Goal: Transaction & Acquisition: Purchase product/service

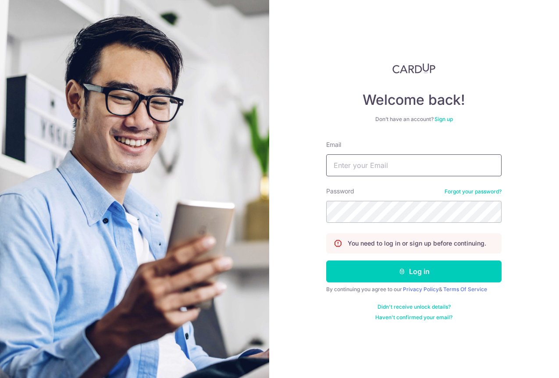
click at [386, 164] on input "Email" at bounding box center [413, 165] width 175 height 22
type input "hello@odette.sg"
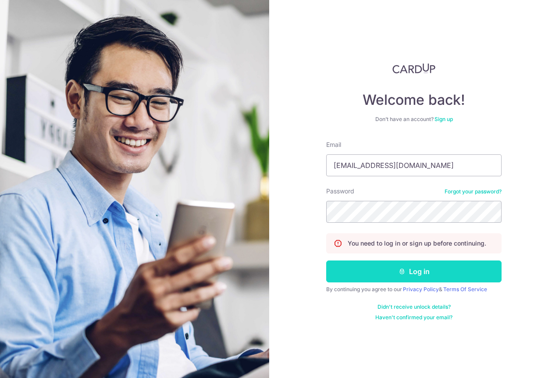
click at [382, 269] on button "Log in" at bounding box center [413, 271] width 175 height 22
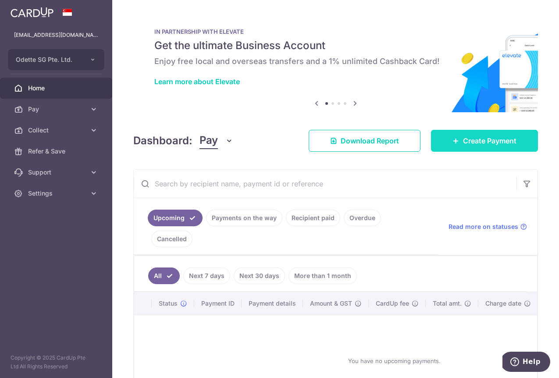
click at [459, 146] on link "Create Payment" at bounding box center [484, 141] width 107 height 22
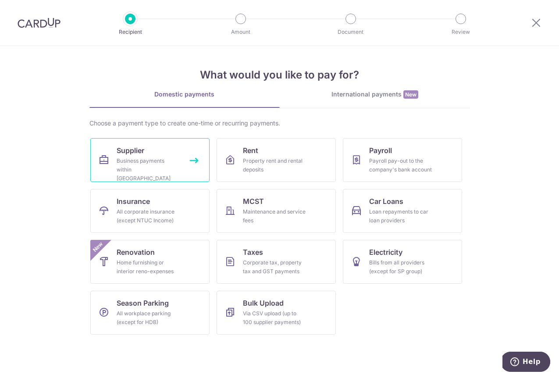
click at [195, 158] on link "Supplier Business payments within Singapore" at bounding box center [149, 160] width 119 height 44
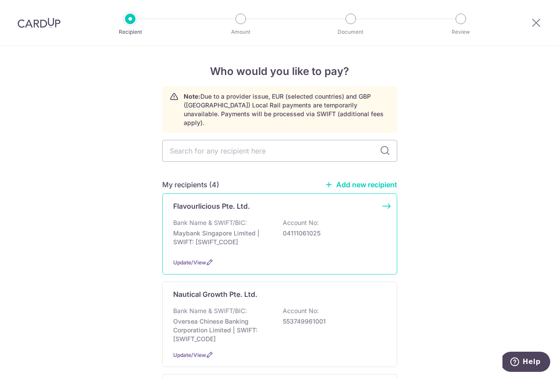
click at [388, 196] on div "Flavourlicious Pte. Ltd. Bank Name & SWIFT/BIC: Maybank Singapore Limited | SWI…" at bounding box center [279, 233] width 235 height 81
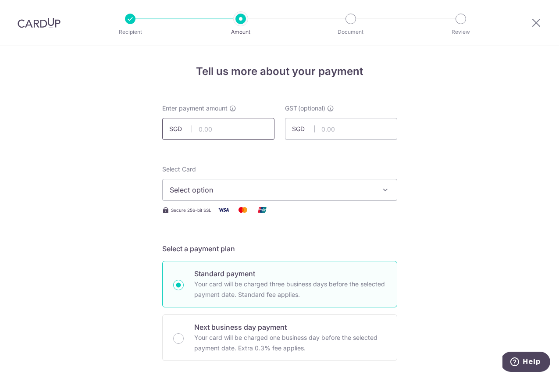
click at [231, 124] on input "text" at bounding box center [218, 129] width 112 height 22
type input "6,100.00"
click at [258, 188] on span "Select option" at bounding box center [272, 189] width 204 height 11
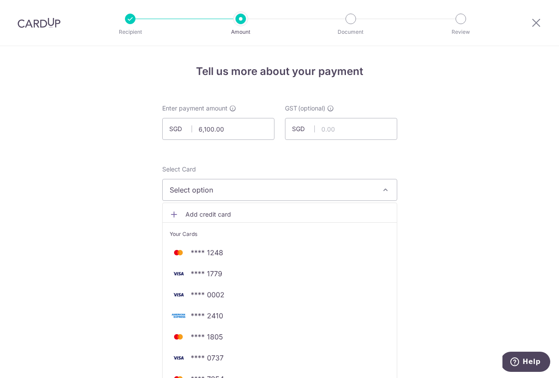
click at [258, 224] on li "Your Cards" at bounding box center [280, 232] width 234 height 20
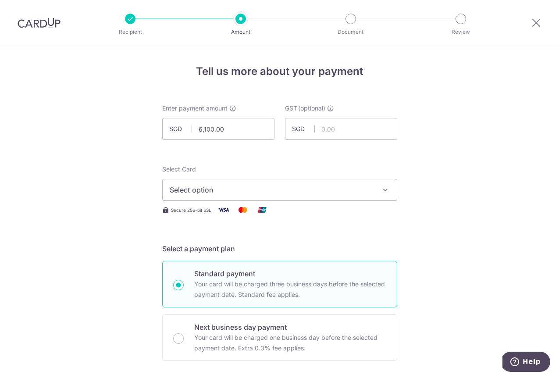
click at [230, 183] on button "Select option" at bounding box center [279, 190] width 235 height 22
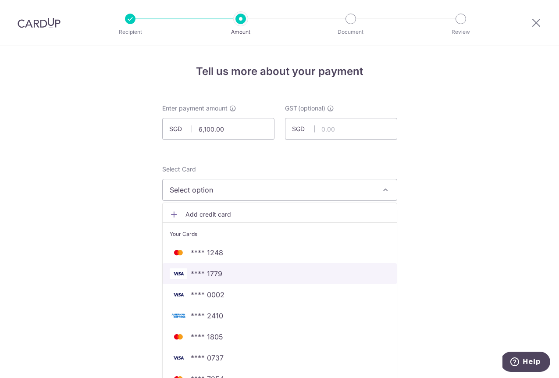
click at [215, 283] on link "**** 1779" at bounding box center [280, 273] width 234 height 21
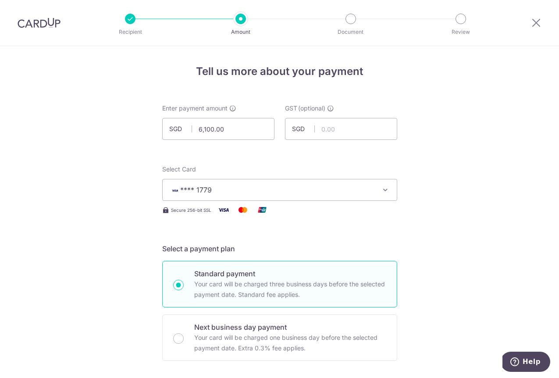
click at [205, 271] on p "Standard payment" at bounding box center [290, 273] width 192 height 11
click at [184, 280] on input "Standard payment Your card will be charged three business days before the selec…" at bounding box center [178, 285] width 11 height 11
radio input "true"
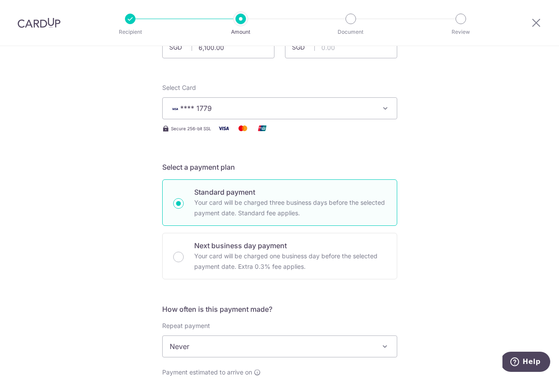
scroll to position [83, 0]
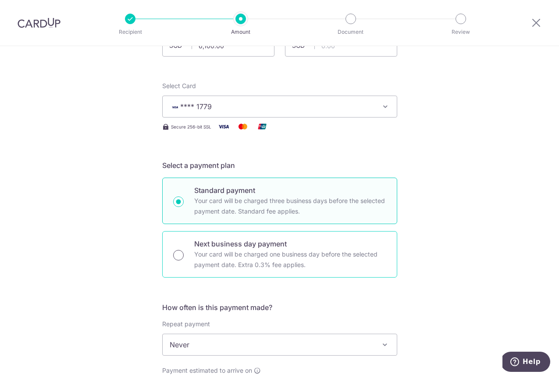
click at [178, 258] on input "Next business day payment Your card will be charged one business day before the…" at bounding box center [178, 255] width 11 height 11
radio input "true"
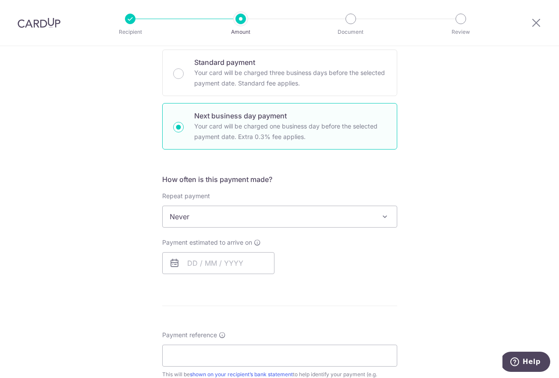
scroll to position [216, 0]
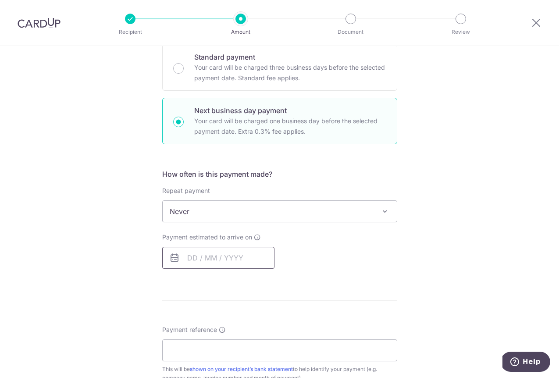
click at [198, 264] on input "text" at bounding box center [218, 258] width 112 height 22
click at [253, 354] on link "14" at bounding box center [250, 355] width 14 height 14
type input "14/08/2025"
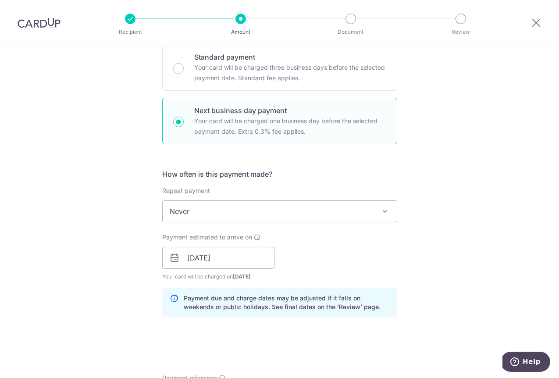
click at [124, 189] on div "Tell us more about your payment Enter payment amount SGD 6,100.00 6100.00 GST (…" at bounding box center [279, 295] width 559 height 930
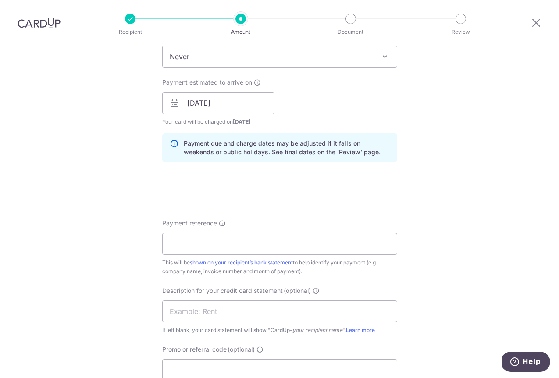
scroll to position [375, 0]
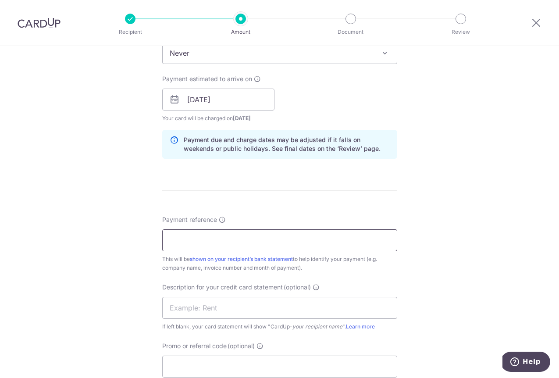
click at [181, 243] on input "Payment reference" at bounding box center [279, 240] width 235 height 22
type input "Stock"
click at [114, 254] on div "Tell us more about your payment Enter payment amount SGD 6,100.00 6100.00 GST (…" at bounding box center [279, 136] width 559 height 930
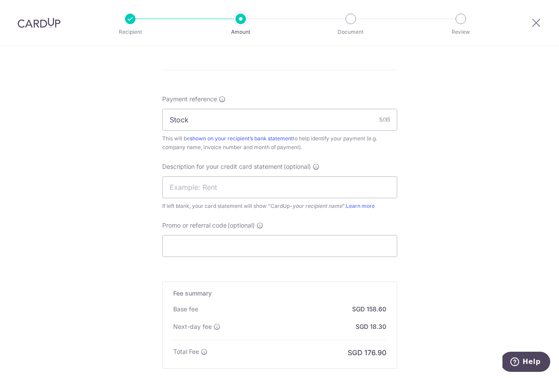
scroll to position [508, 0]
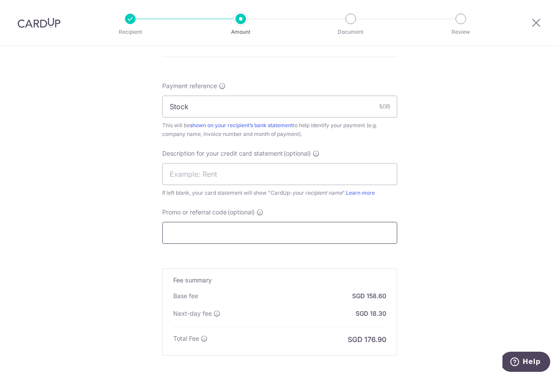
click at [209, 229] on input "Promo or referral code (optional)" at bounding box center [279, 233] width 235 height 22
paste input "BOFF185"
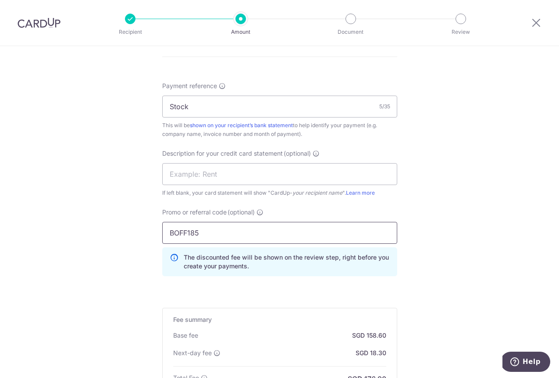
type input "BOFF185"
click at [110, 290] on div "Tell us more about your payment Enter payment amount SGD 6,100.00 6100.00 GST (…" at bounding box center [279, 22] width 559 height 969
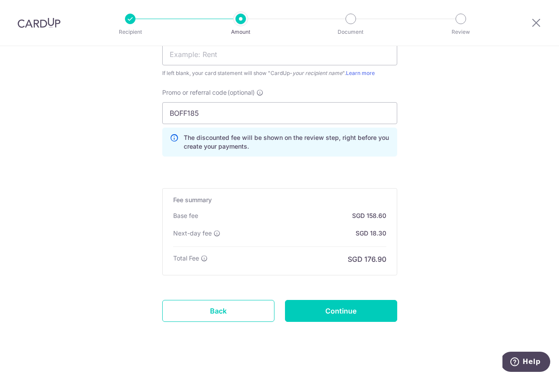
scroll to position [629, 0]
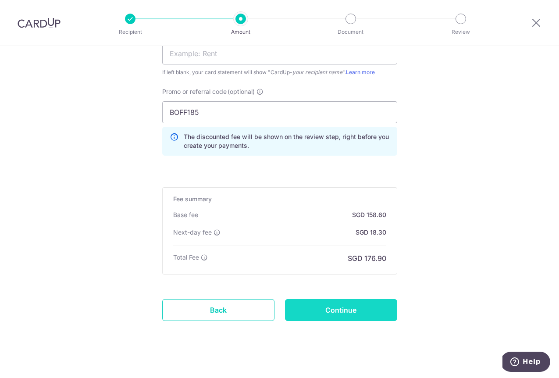
click at [332, 308] on input "Continue" at bounding box center [341, 310] width 112 height 22
type input "Create Schedule"
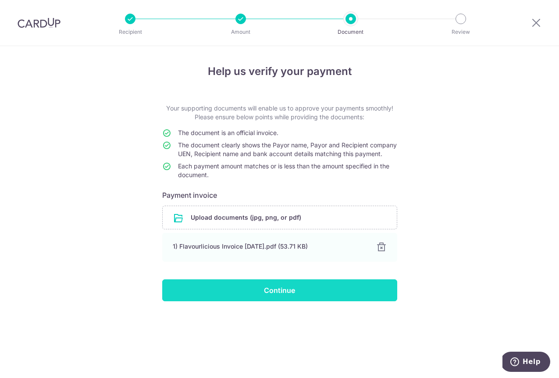
click at [329, 298] on input "Continue" at bounding box center [279, 290] width 235 height 22
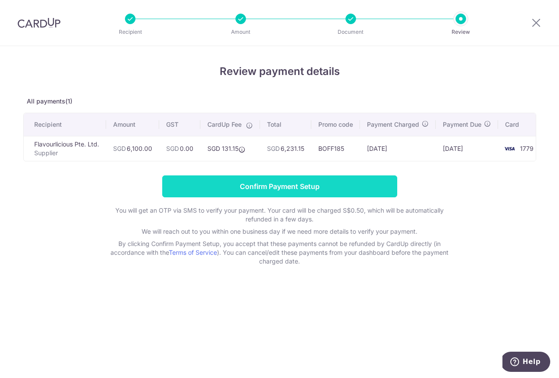
click at [333, 188] on input "Confirm Payment Setup" at bounding box center [279, 186] width 235 height 22
